Goal: Task Accomplishment & Management: Use online tool/utility

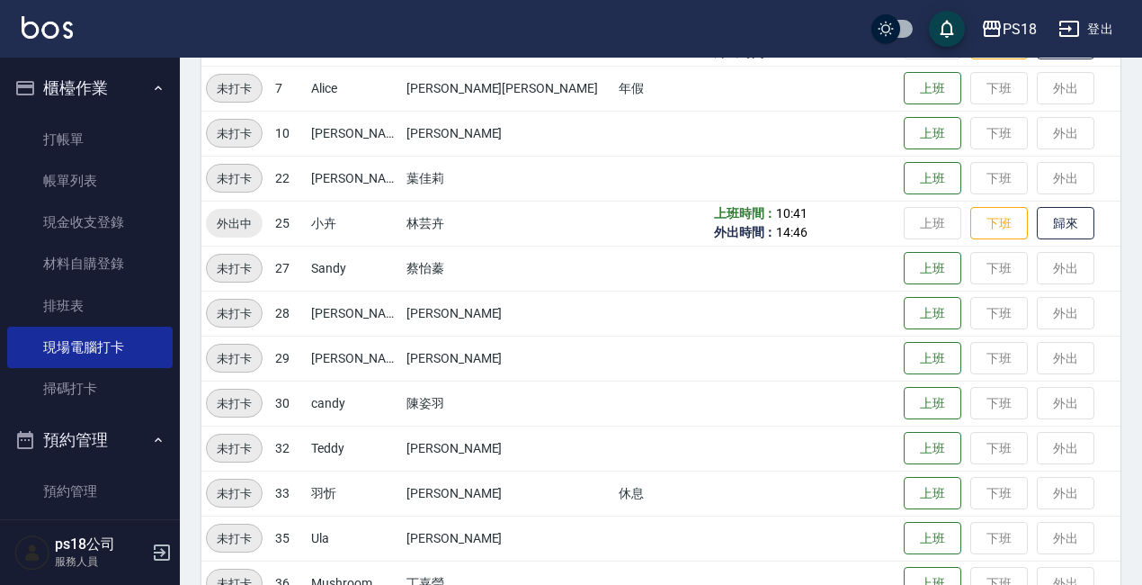
scroll to position [505, 0]
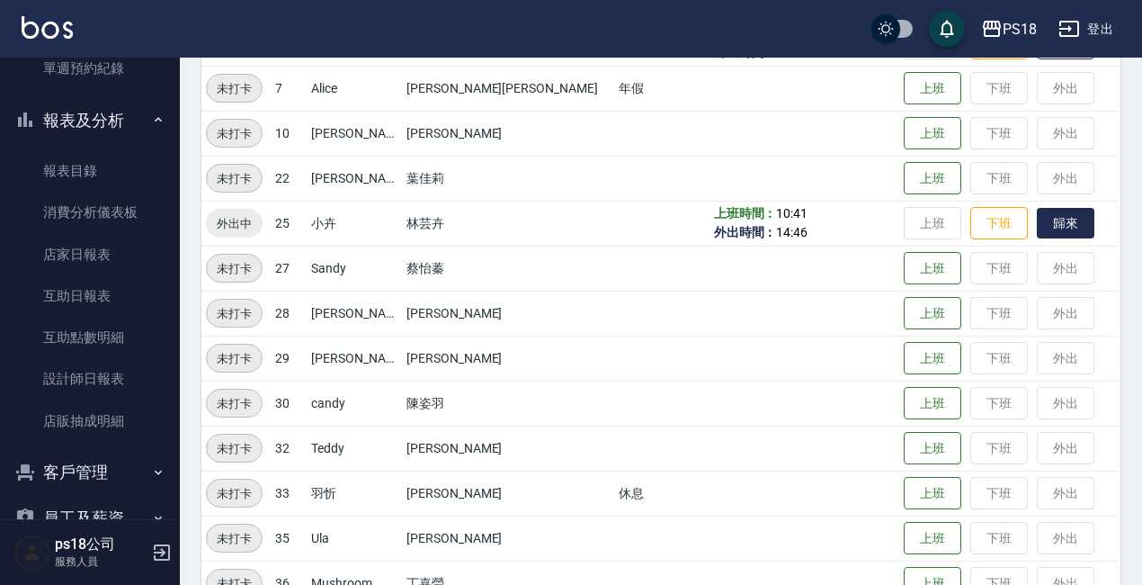
click at [1037, 219] on button "歸來" at bounding box center [1066, 223] width 58 height 31
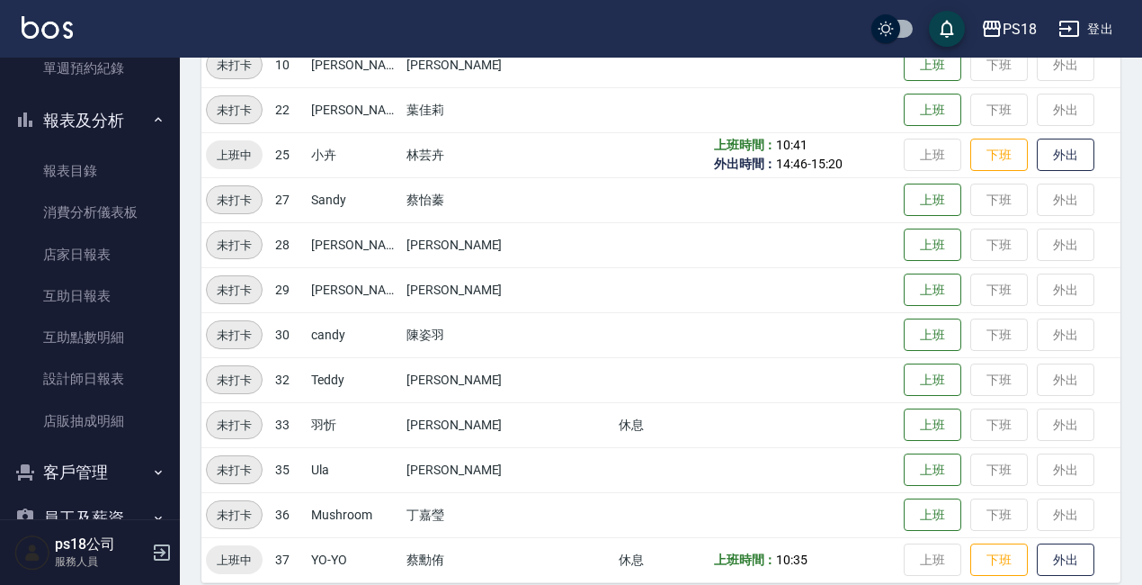
scroll to position [448, 0]
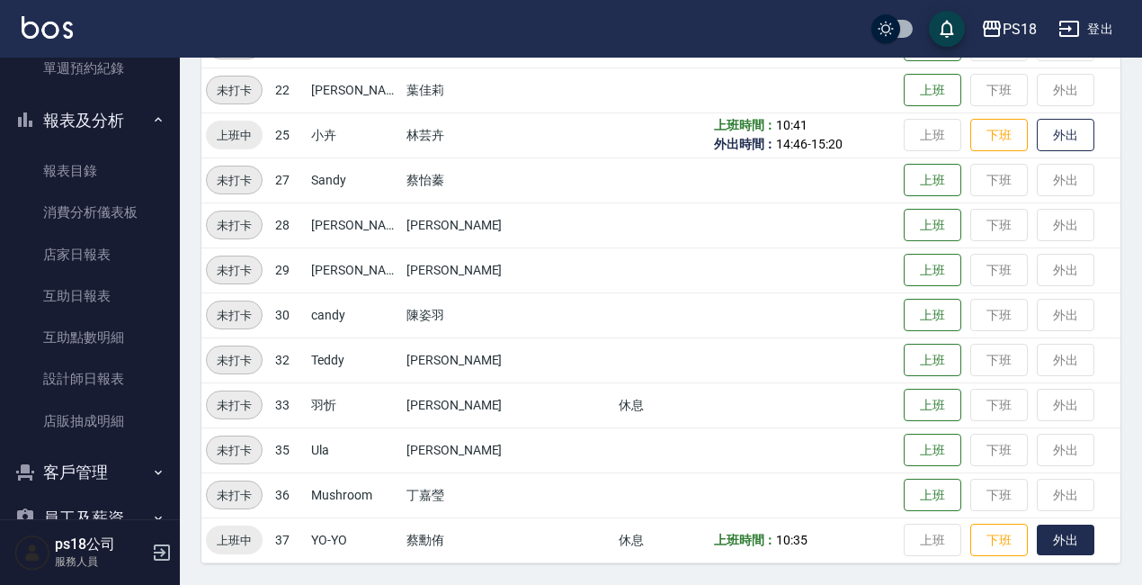
click at [1037, 533] on button "外出" at bounding box center [1066, 539] width 58 height 31
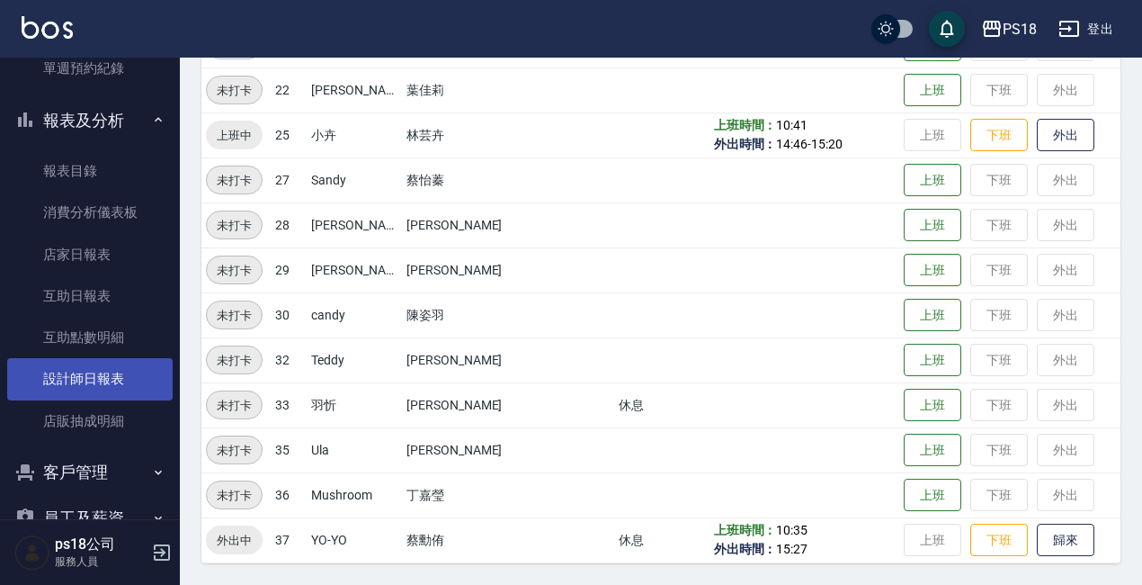
click at [109, 379] on link "設計師日報表" at bounding box center [89, 378] width 165 height 41
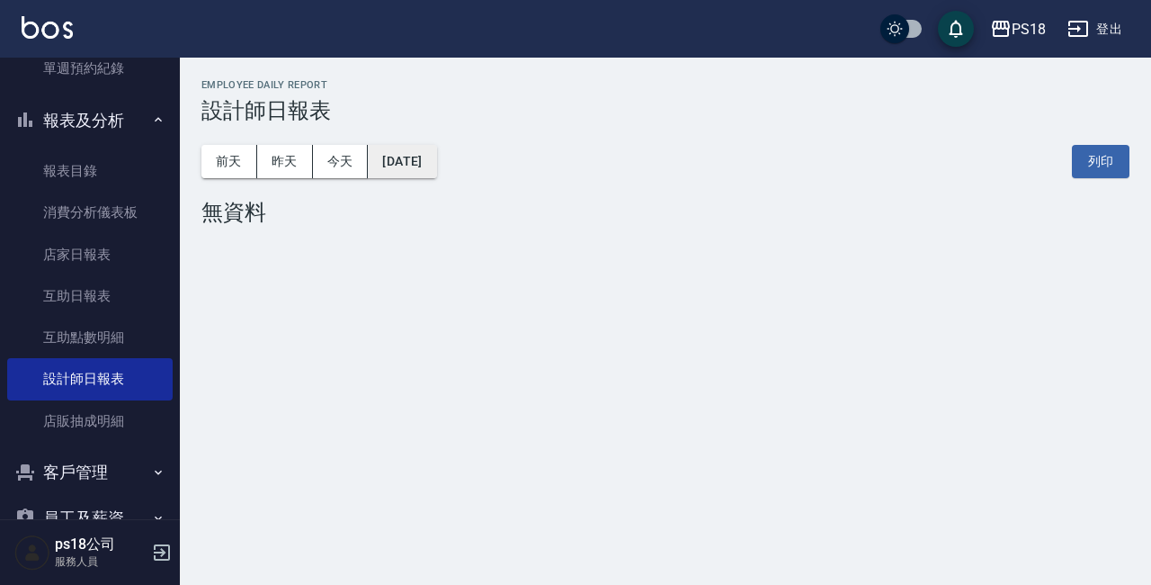
click at [409, 160] on button "[DATE]" at bounding box center [402, 161] width 68 height 33
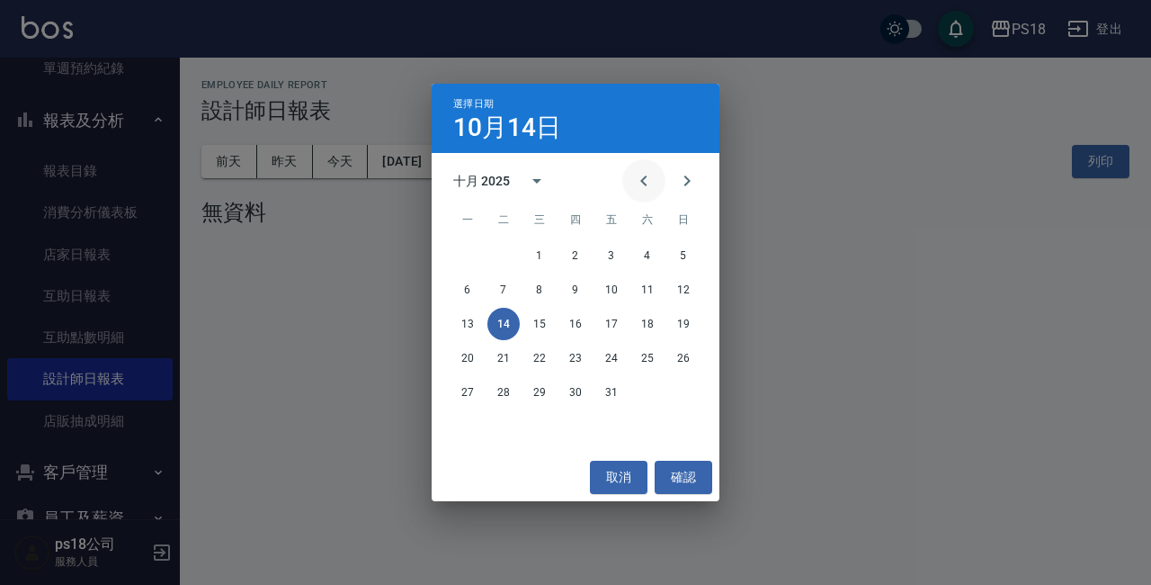
click at [642, 179] on icon "Previous month" at bounding box center [644, 181] width 22 height 22
click at [500, 293] on button "9" at bounding box center [503, 289] width 32 height 32
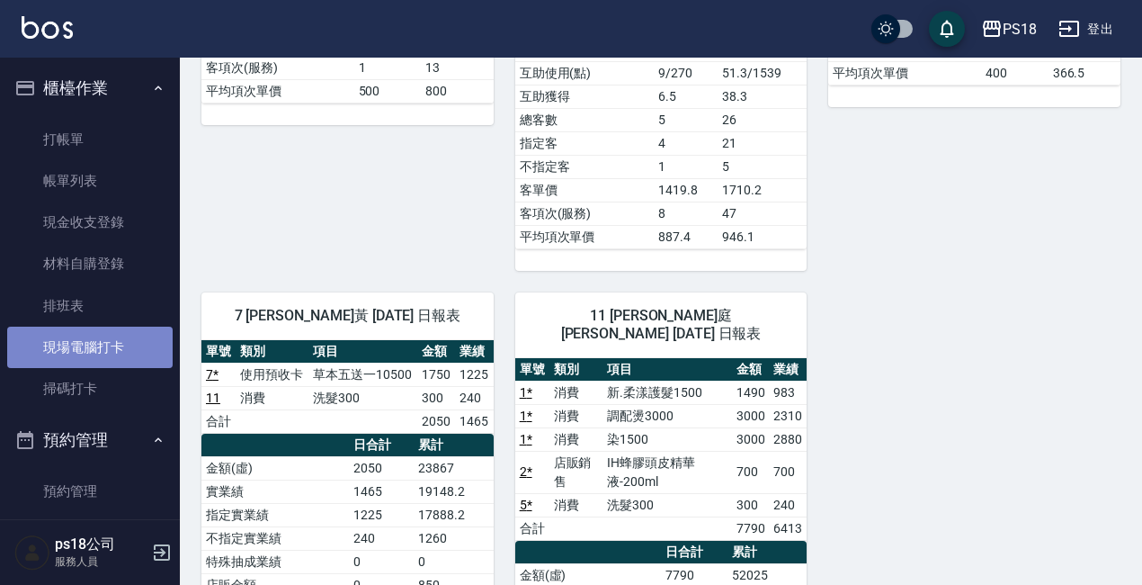
click at [110, 344] on link "現場電腦打卡" at bounding box center [89, 346] width 165 height 41
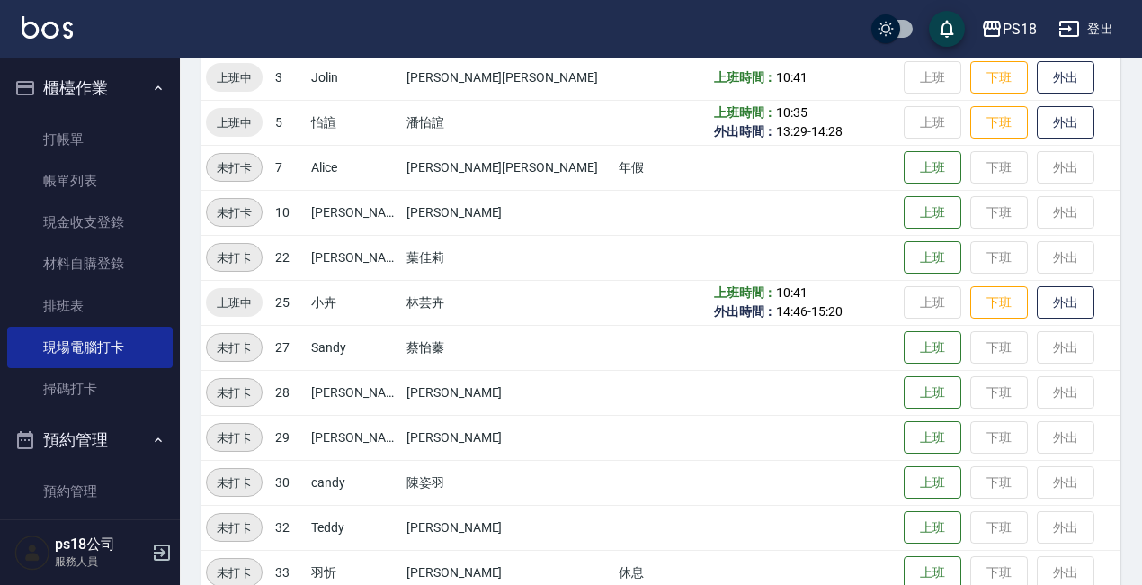
scroll to position [448, 0]
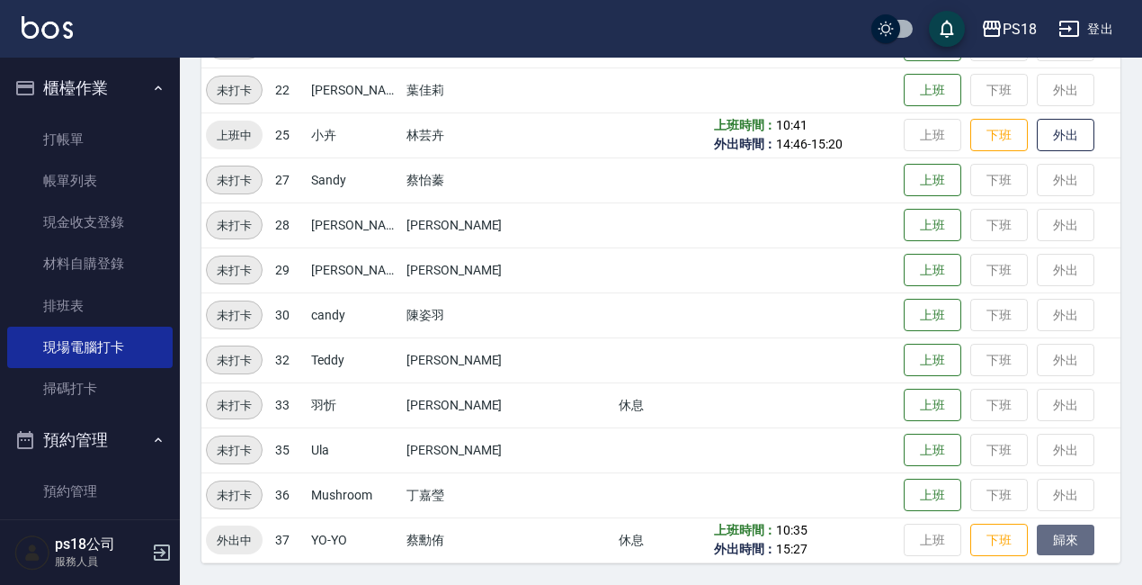
click at [1037, 531] on button "歸來" at bounding box center [1066, 539] width 58 height 31
